Goal: Information Seeking & Learning: Learn about a topic

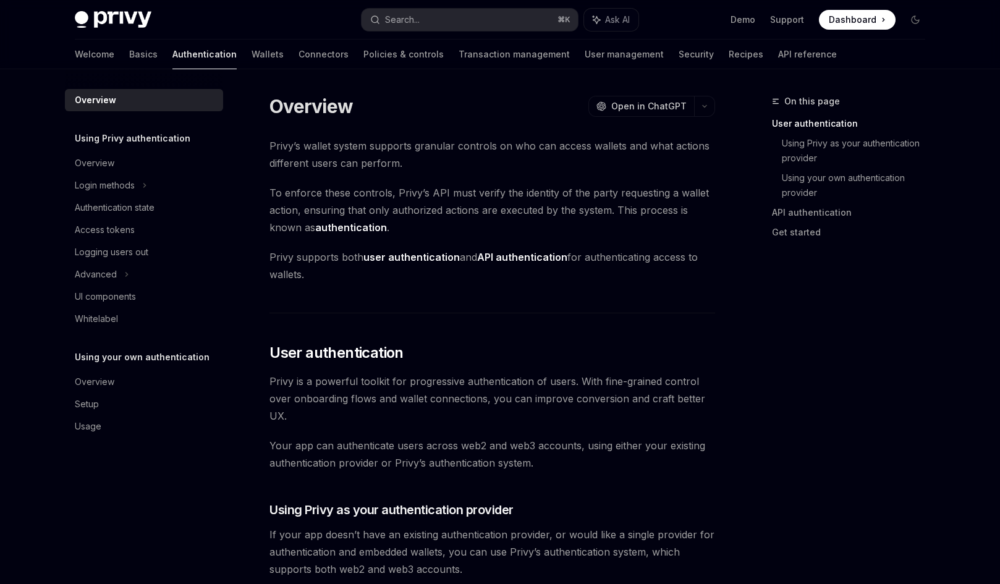
scroll to position [121, 0]
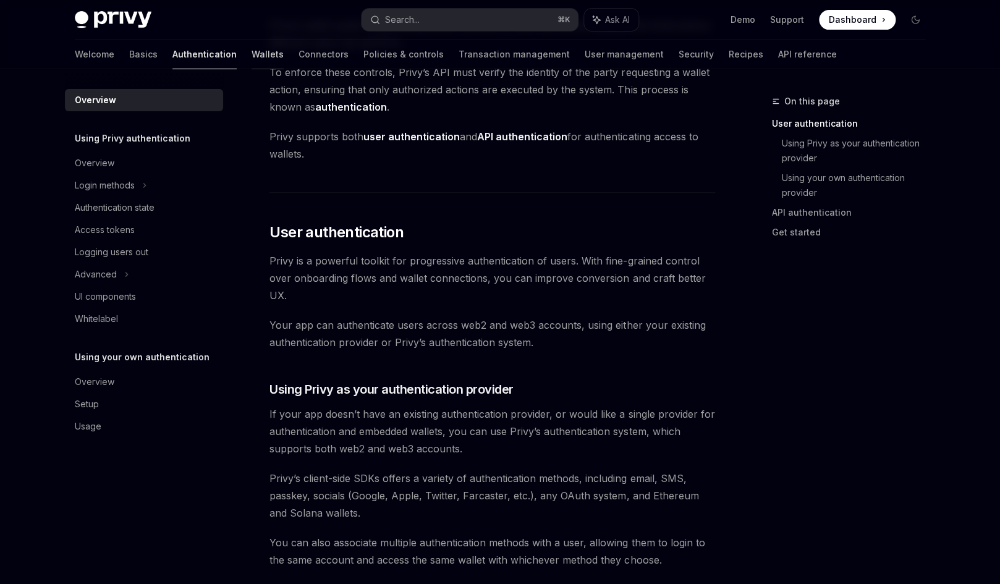
click at [252, 56] on link "Wallets" at bounding box center [268, 55] width 32 height 30
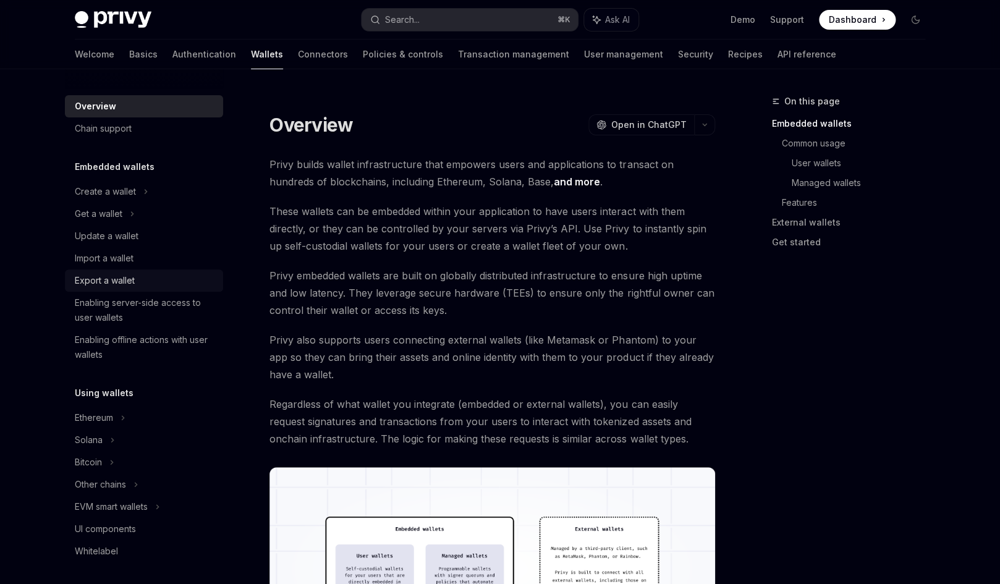
click at [112, 279] on div "Export a wallet" at bounding box center [105, 280] width 60 height 15
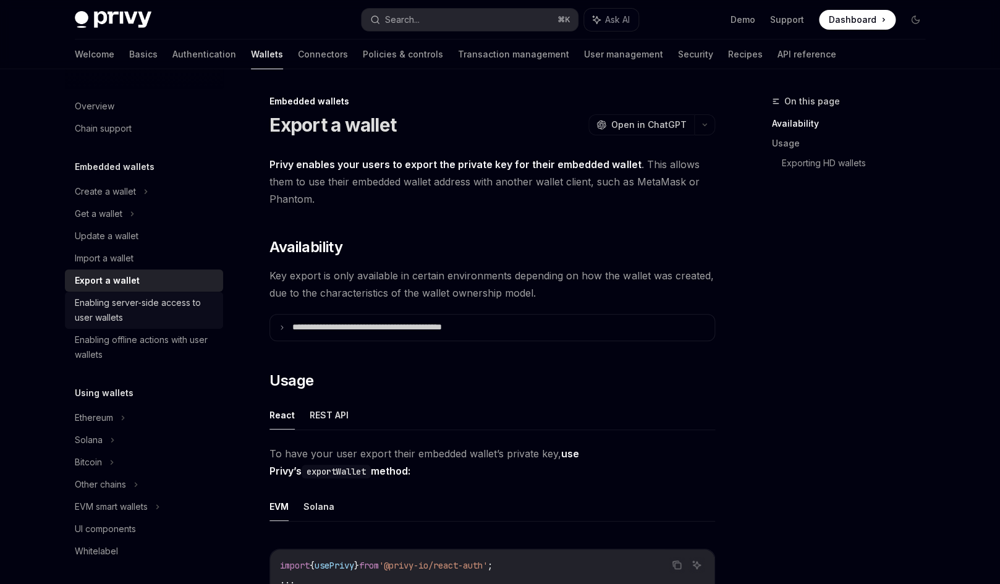
click at [112, 309] on div "Enabling server-side access to user wallets" at bounding box center [145, 310] width 141 height 30
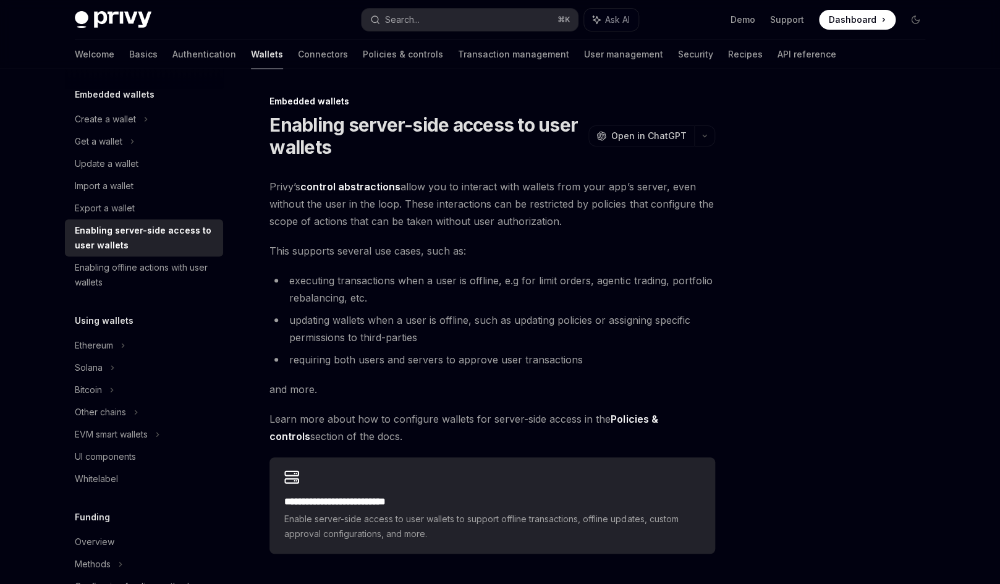
scroll to position [75, 0]
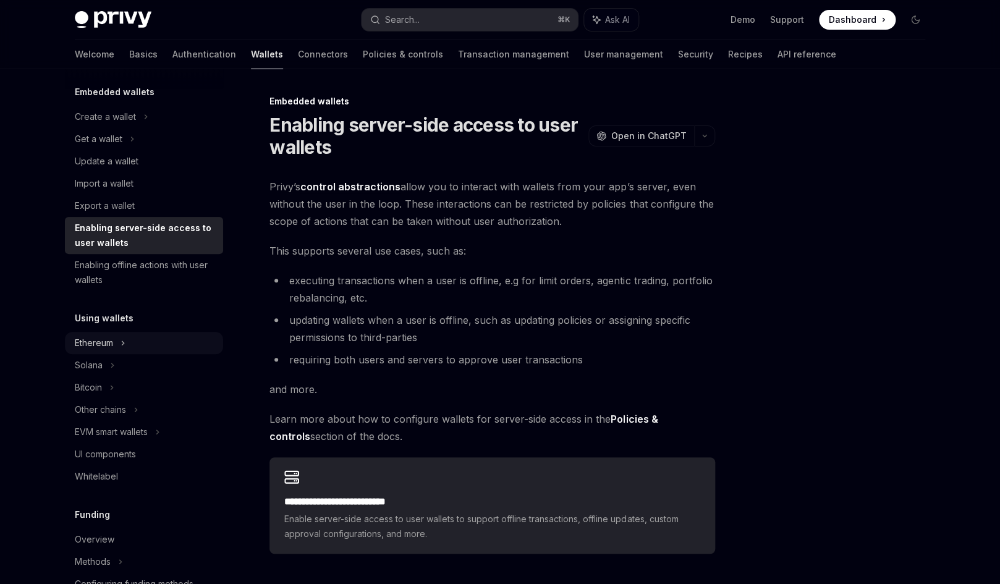
click at [100, 124] on div "Ethereum" at bounding box center [105, 116] width 61 height 15
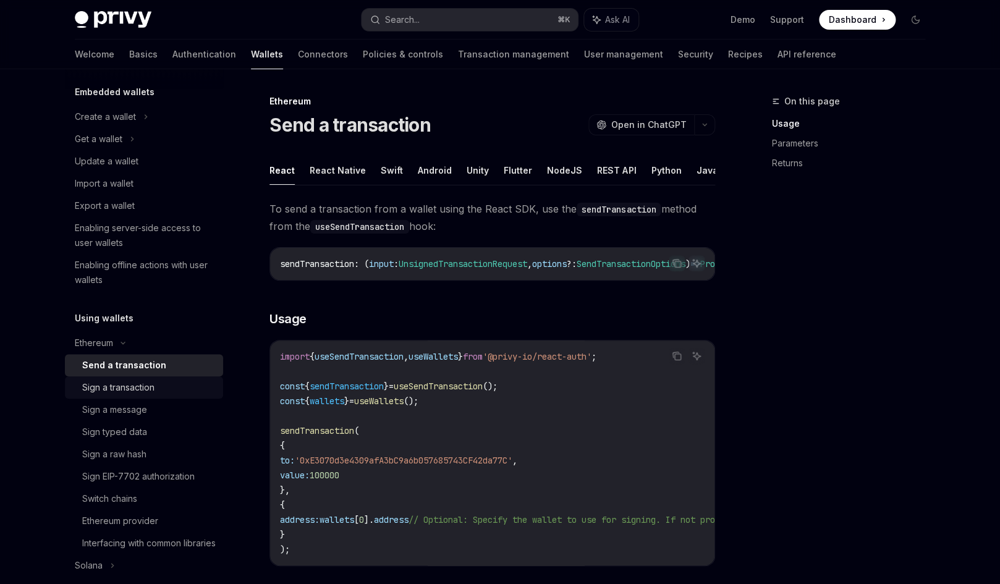
click at [135, 391] on div "Sign a transaction" at bounding box center [118, 387] width 72 height 15
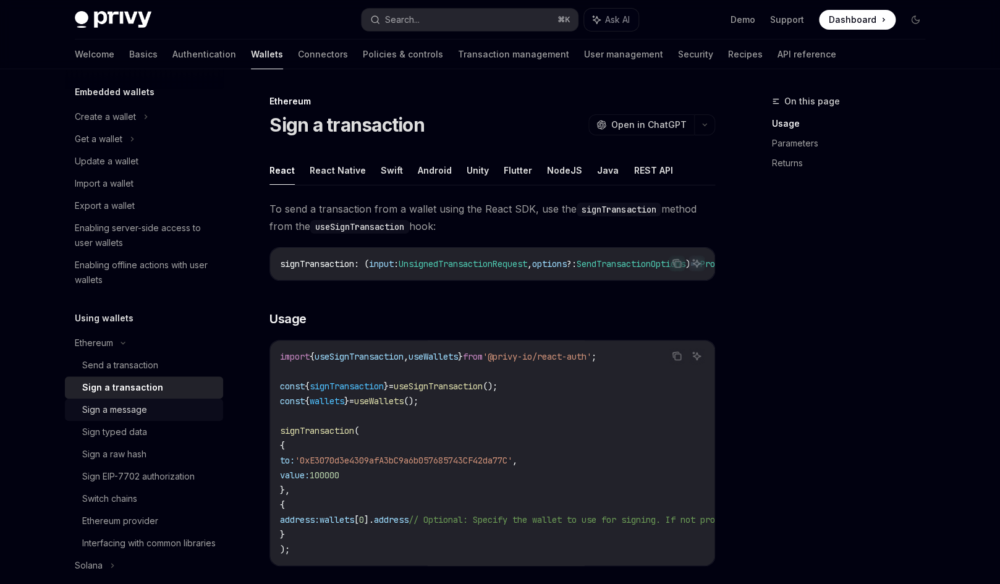
click at [130, 412] on div "Sign a message" at bounding box center [114, 409] width 65 height 15
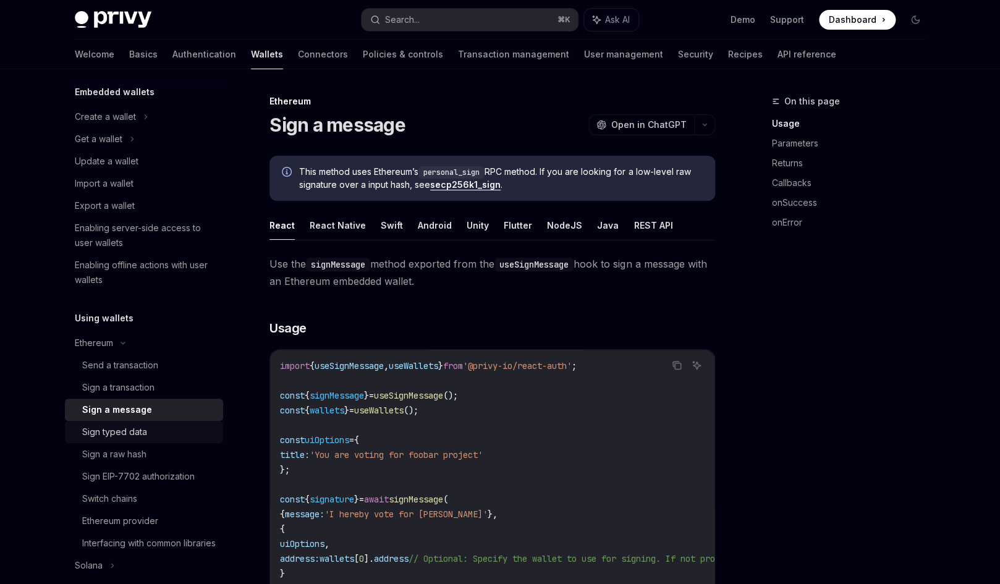
click at [122, 434] on div "Sign typed data" at bounding box center [114, 432] width 65 height 15
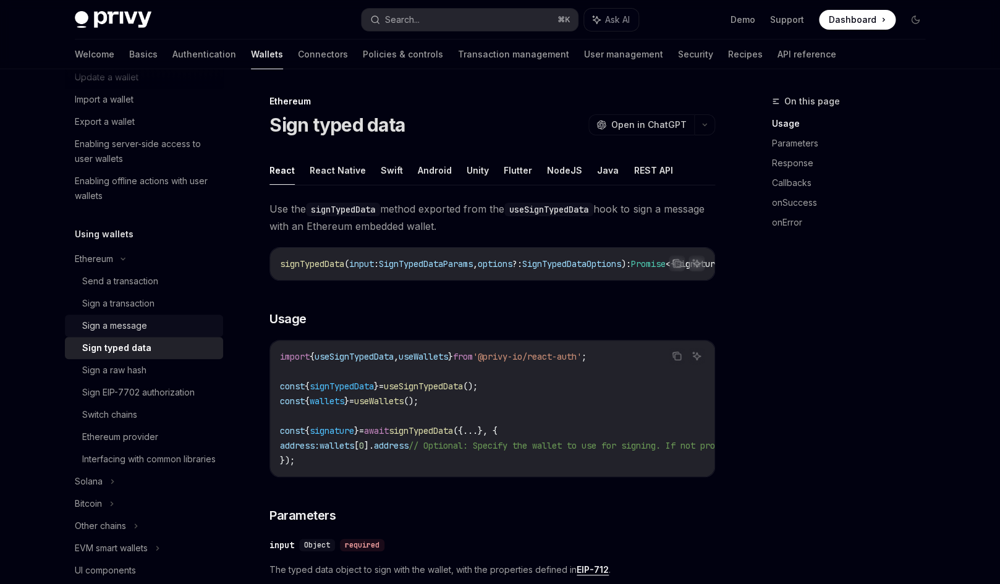
scroll to position [161, 0]
click at [131, 437] on div "Ethereum provider" at bounding box center [120, 435] width 76 height 15
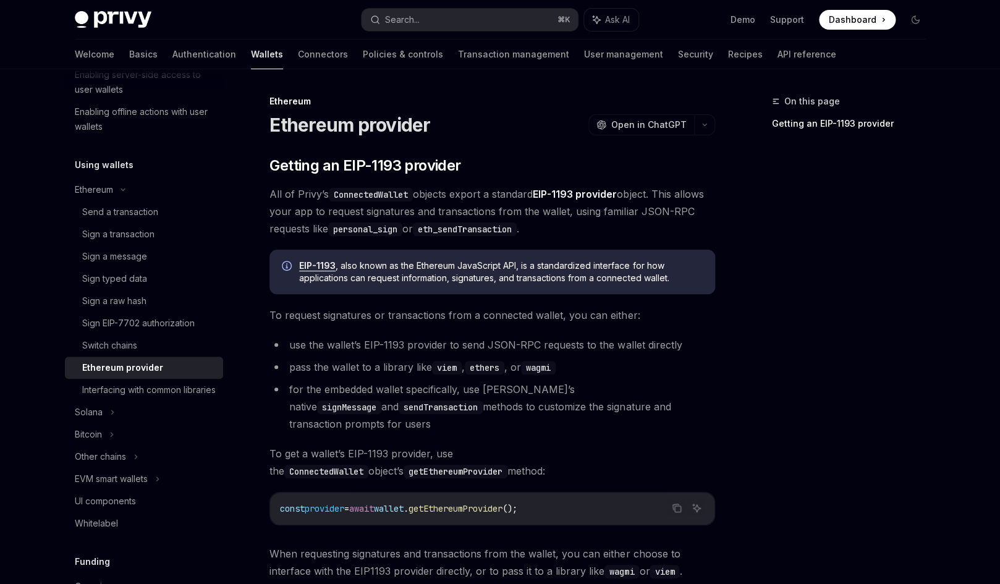
scroll to position [229, 0]
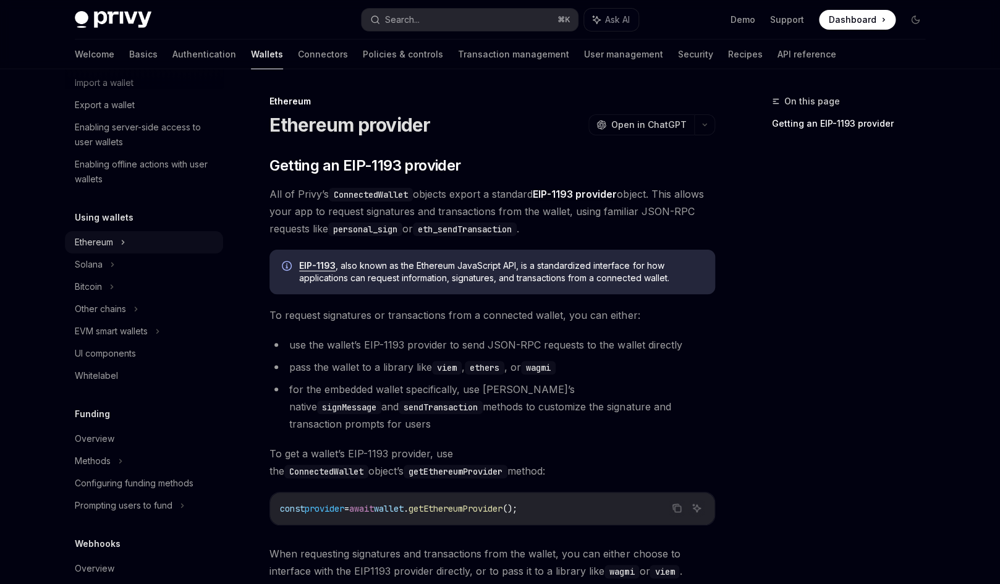
scroll to position [0, 0]
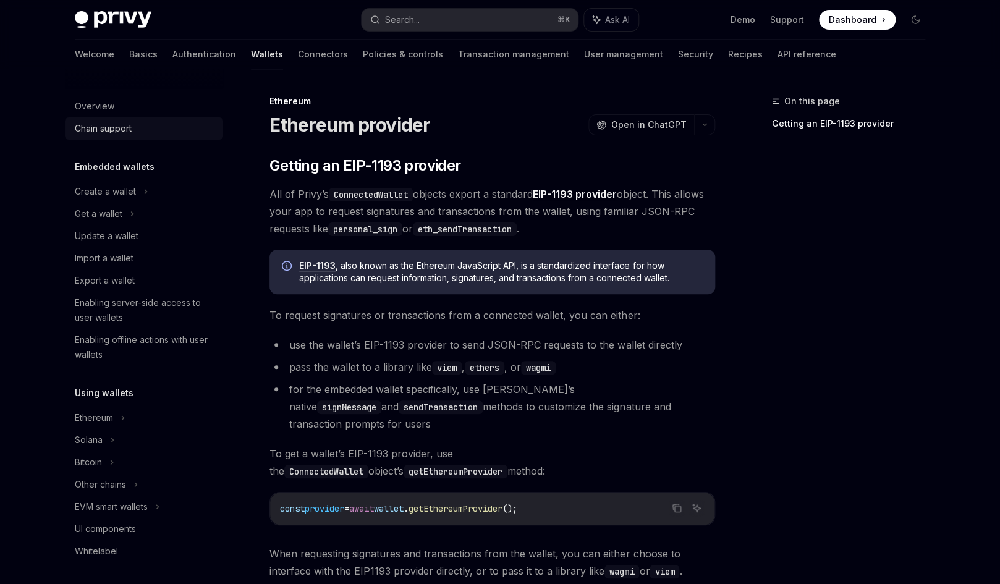
click at [122, 131] on div "Chain support" at bounding box center [103, 128] width 57 height 15
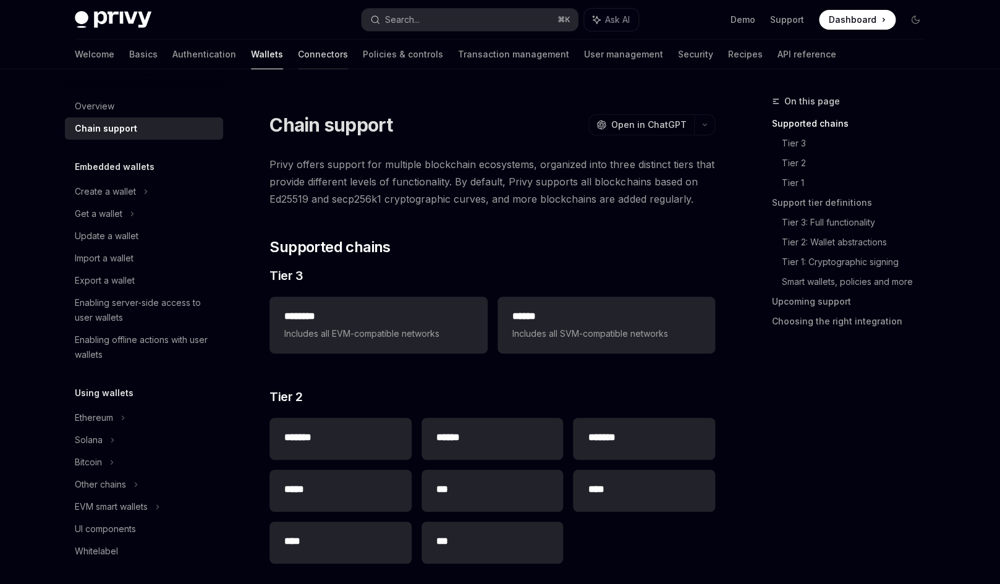
click at [298, 59] on link "Connectors" at bounding box center [323, 55] width 50 height 30
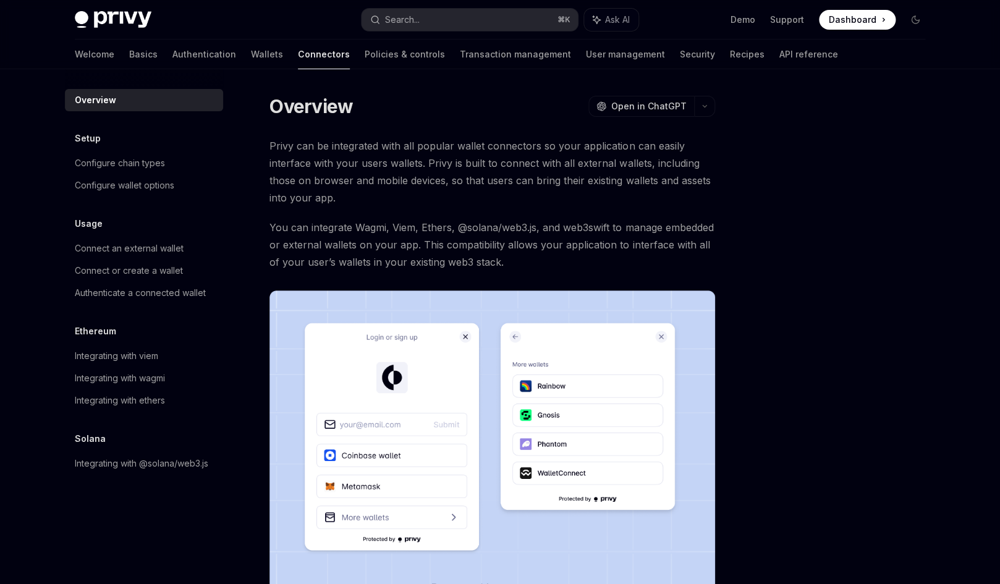
click at [367, 225] on span "You can integrate Wagmi, Viem, Ethers, @solana/web3.js, and web3swift to manage…" at bounding box center [492, 245] width 446 height 52
copy span "Wagmi"
click at [730, 57] on link "Recipes" at bounding box center [747, 55] width 35 height 30
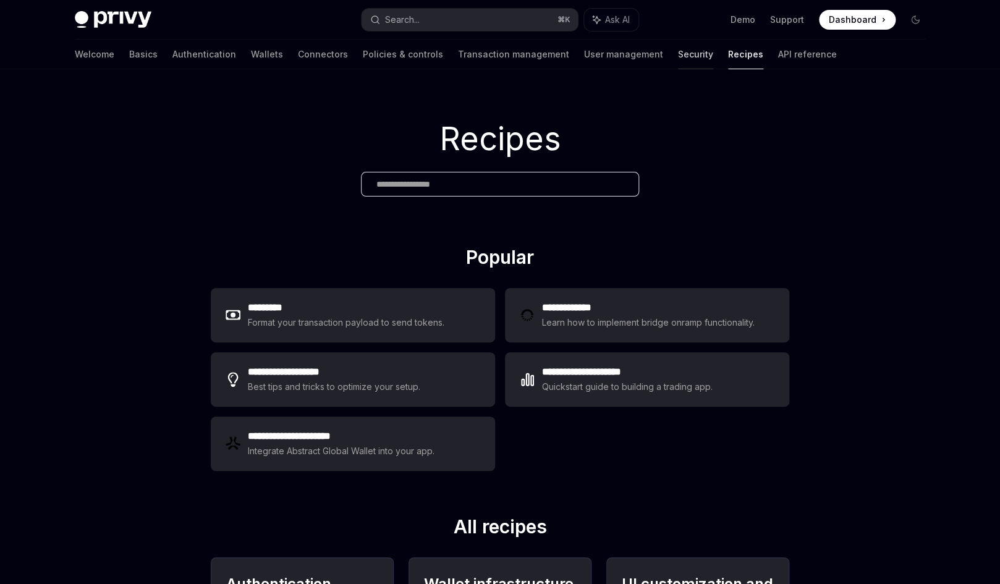
click at [678, 61] on link "Security" at bounding box center [695, 55] width 35 height 30
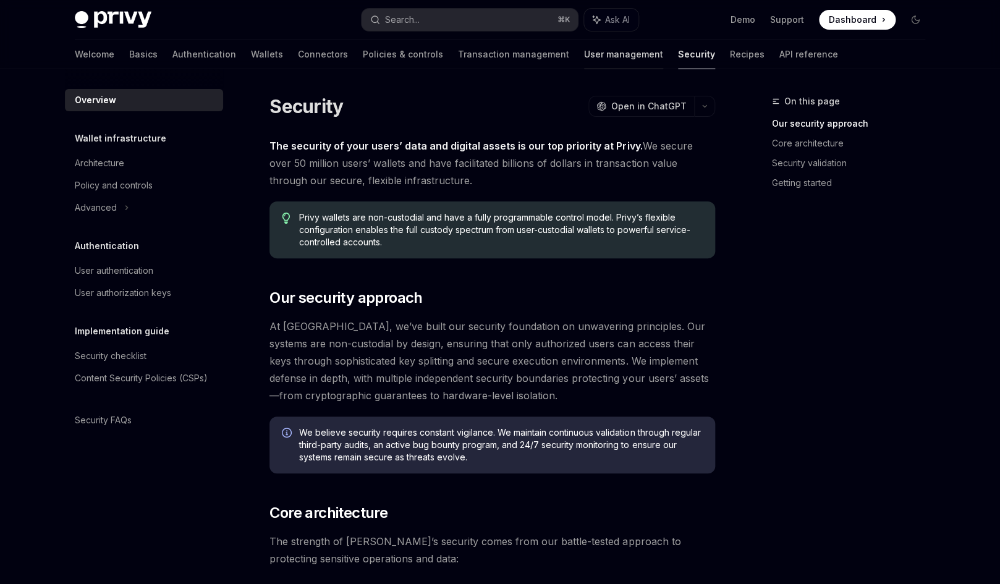
click at [584, 61] on link "User management" at bounding box center [623, 55] width 79 height 30
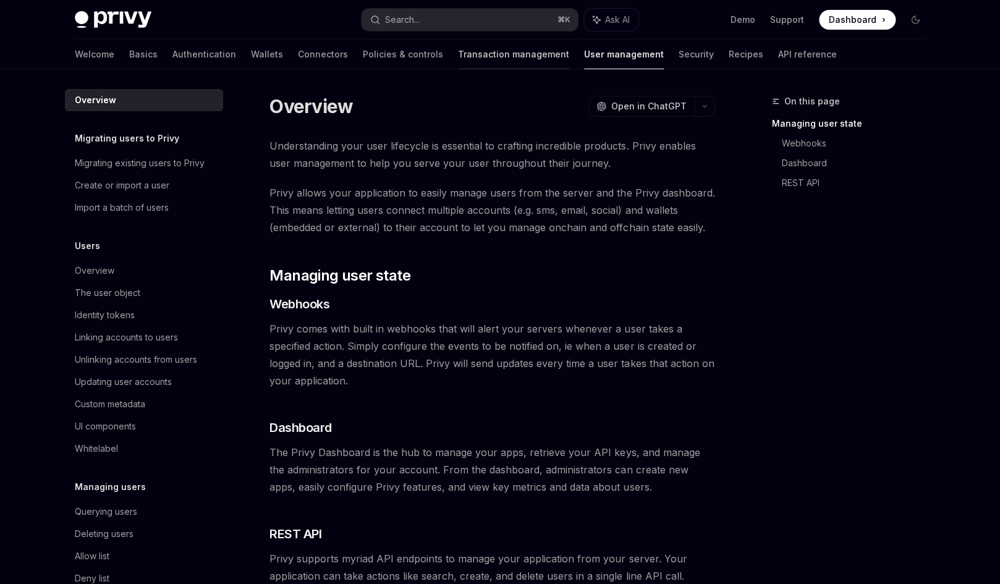
click at [458, 57] on link "Transaction management" at bounding box center [513, 55] width 111 height 30
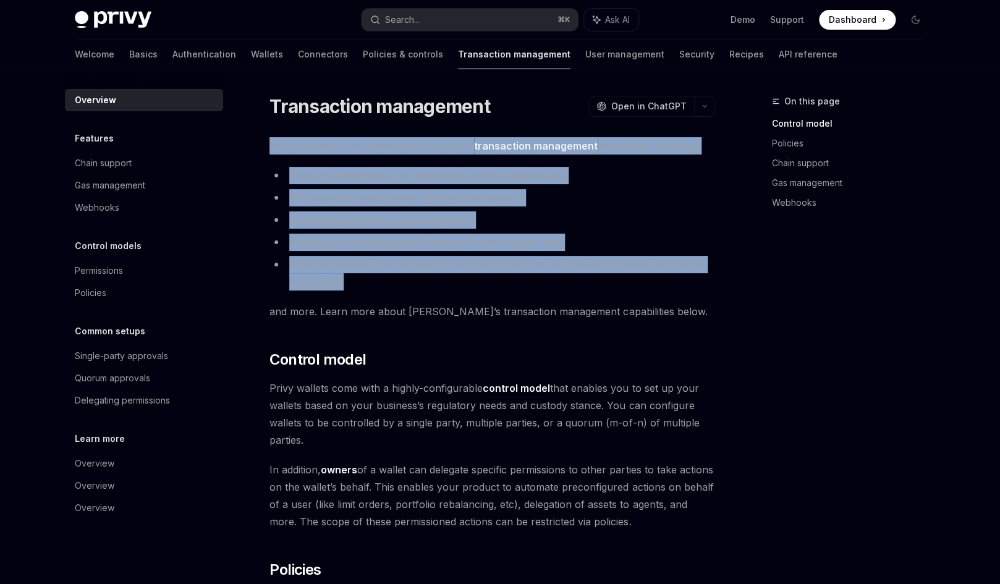
drag, startPoint x: 273, startPoint y: 147, endPoint x: 459, endPoint y: 278, distance: 228.1
click at [459, 278] on li "Receiving notifications on deposits and withdrawals on the blockchain and takin…" at bounding box center [492, 273] width 446 height 35
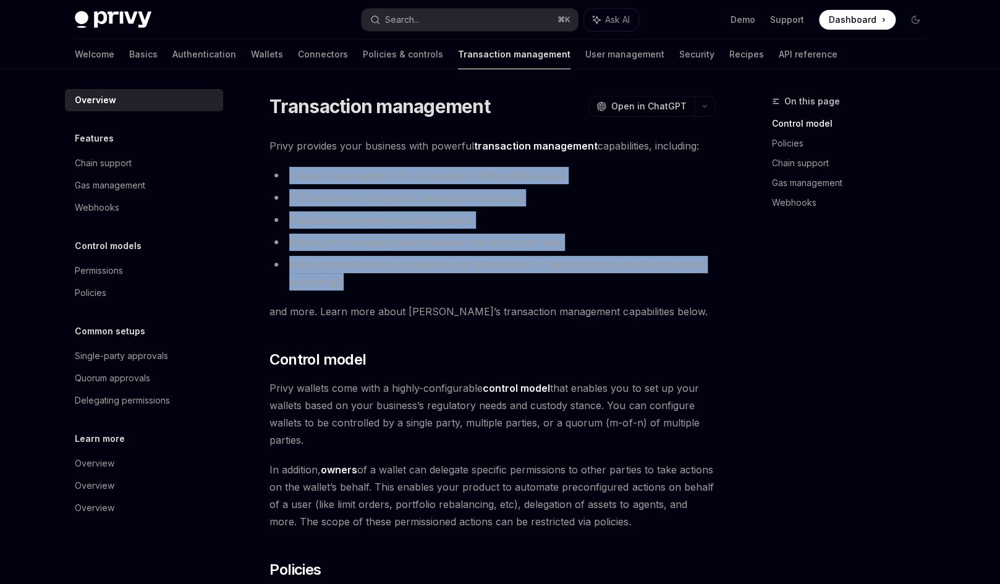
drag, startPoint x: 290, startPoint y: 170, endPoint x: 562, endPoint y: 282, distance: 293.5
click at [562, 282] on ul "Treasury management for businesses holding digital assets TEE-secured cryptogra…" at bounding box center [492, 229] width 446 height 124
click at [420, 286] on li "Receiving notifications on deposits and withdrawals on the blockchain and takin…" at bounding box center [492, 273] width 446 height 35
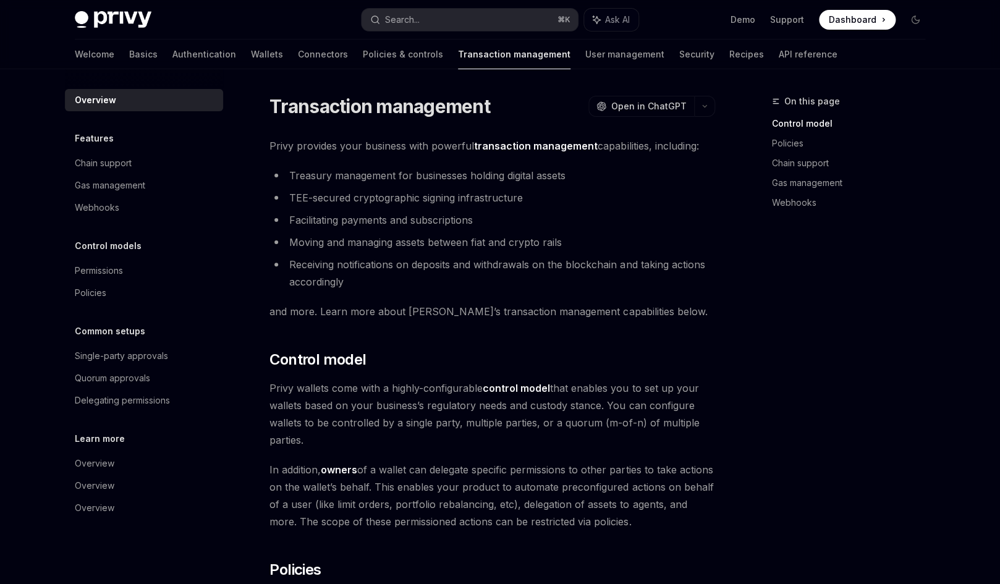
click at [360, 279] on li "Receiving notifications on deposits and withdrawals on the blockchain and takin…" at bounding box center [492, 273] width 446 height 35
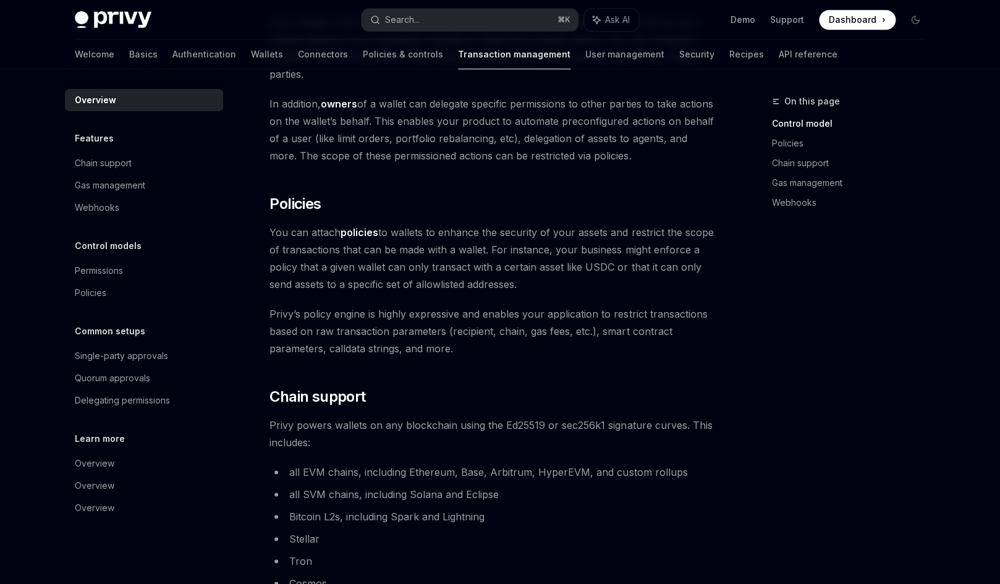
scroll to position [365, 0]
click at [585, 56] on link "User management" at bounding box center [624, 55] width 79 height 30
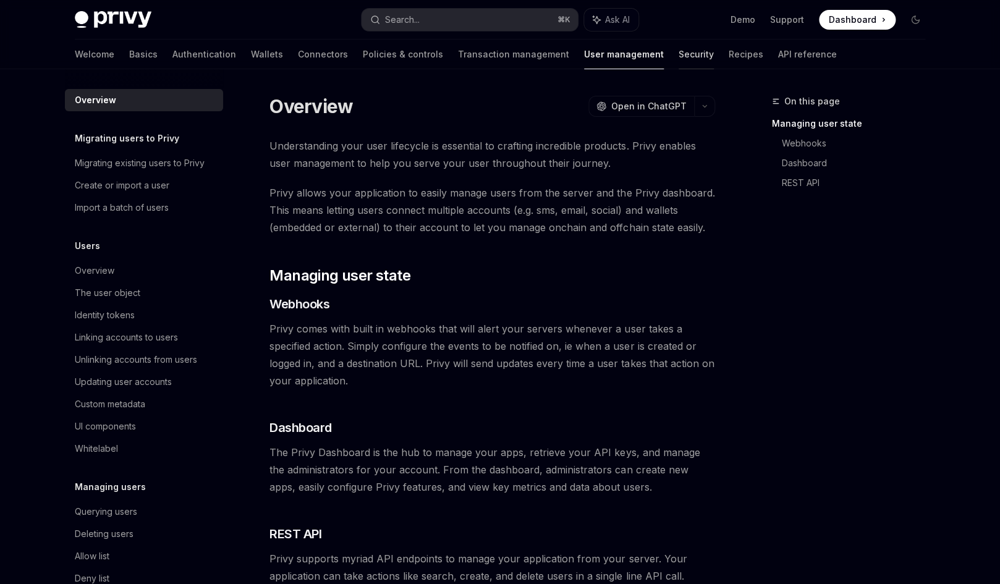
click at [679, 58] on link "Security" at bounding box center [696, 55] width 35 height 30
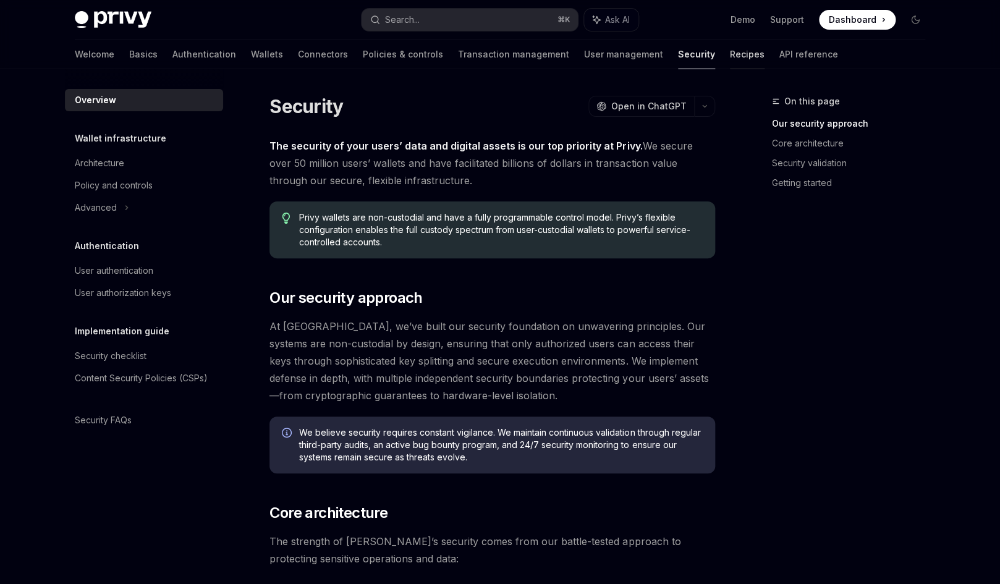
click at [730, 58] on link "Recipes" at bounding box center [747, 55] width 35 height 30
type textarea "*"
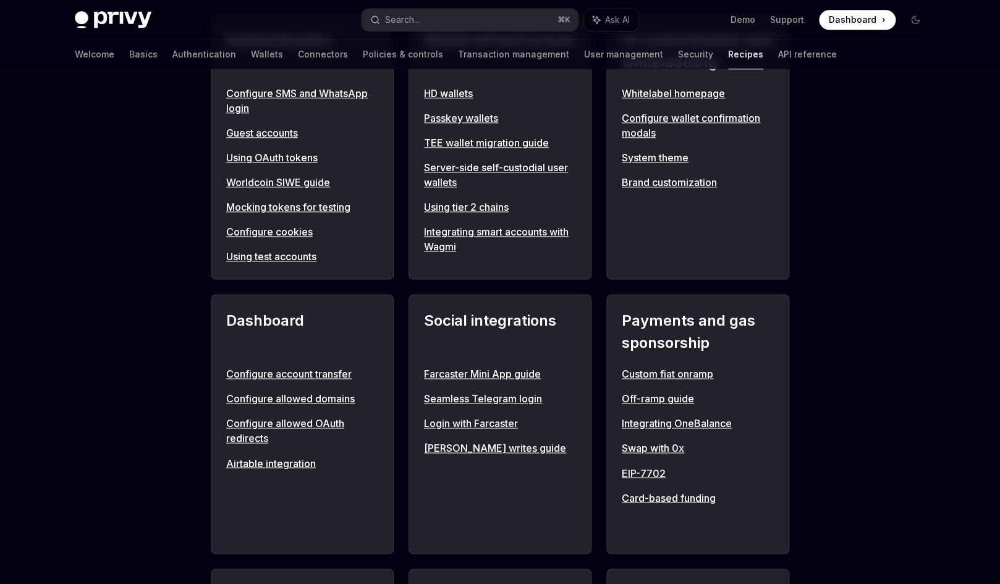
scroll to position [543, 0]
